Goal: Find specific page/section: Find specific page/section

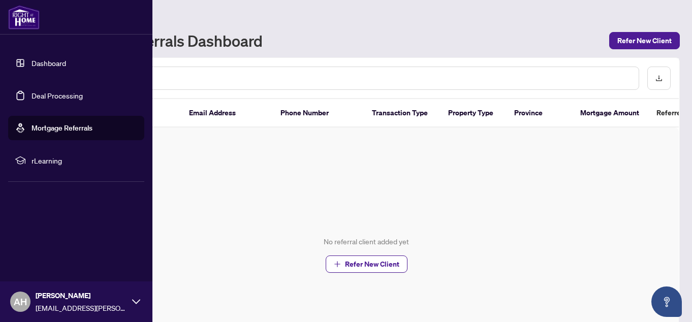
click at [50, 98] on link "Deal Processing" at bounding box center [56, 95] width 51 height 9
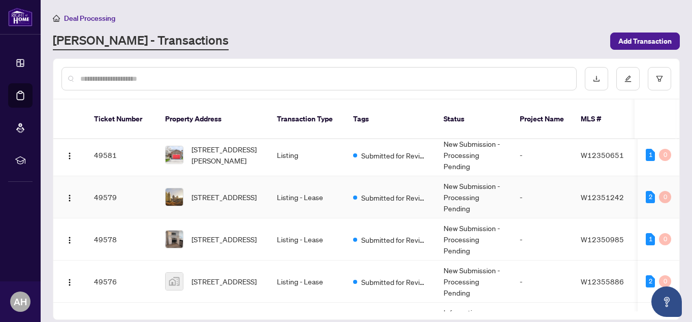
scroll to position [305, 0]
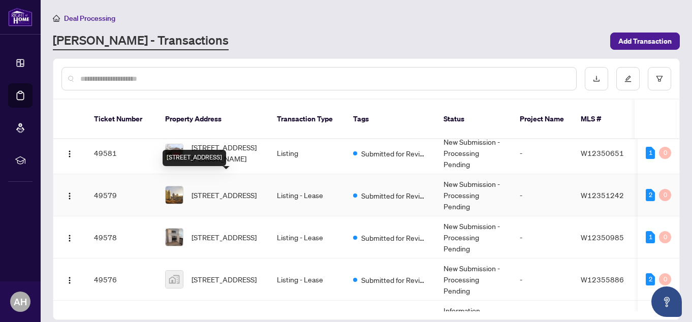
click at [228, 189] on span "[STREET_ADDRESS]" at bounding box center [223, 194] width 65 height 11
